Goal: Task Accomplishment & Management: Complete application form

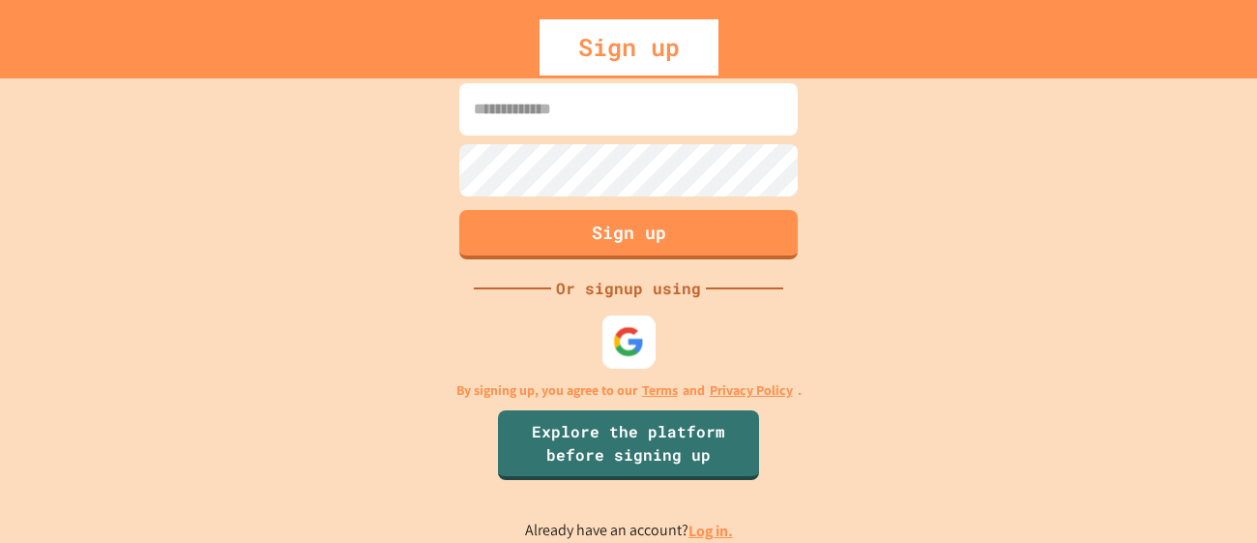
click at [634, 357] on img at bounding box center [629, 342] width 32 height 32
click at [619, 337] on img at bounding box center [629, 342] width 32 height 32
click at [701, 526] on link "Log in." at bounding box center [711, 530] width 44 height 20
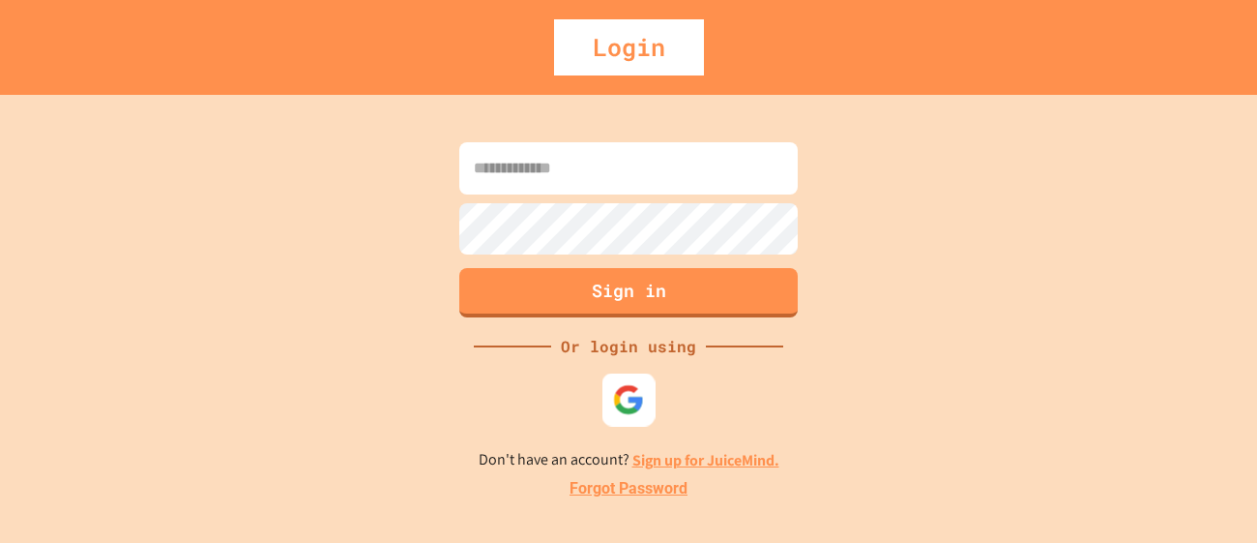
click at [613, 403] on img at bounding box center [629, 400] width 32 height 32
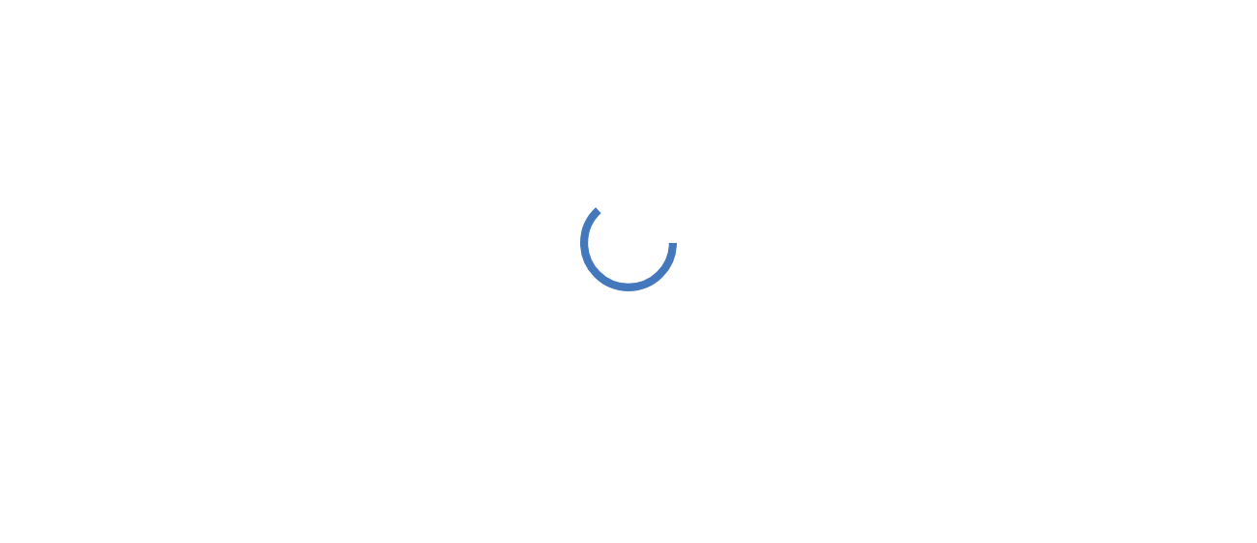
click at [571, 217] on div at bounding box center [628, 242] width 1257 height 485
click at [619, 226] on icon at bounding box center [629, 242] width 132 height 132
